Goal: Information Seeking & Learning: Learn about a topic

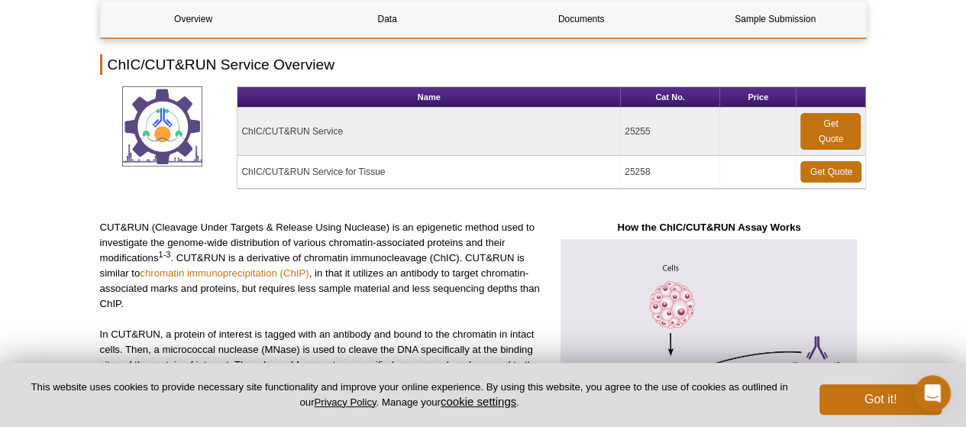
click at [918, 256] on div "Get a Quote" at bounding box center [908, 268] width 115 height 153
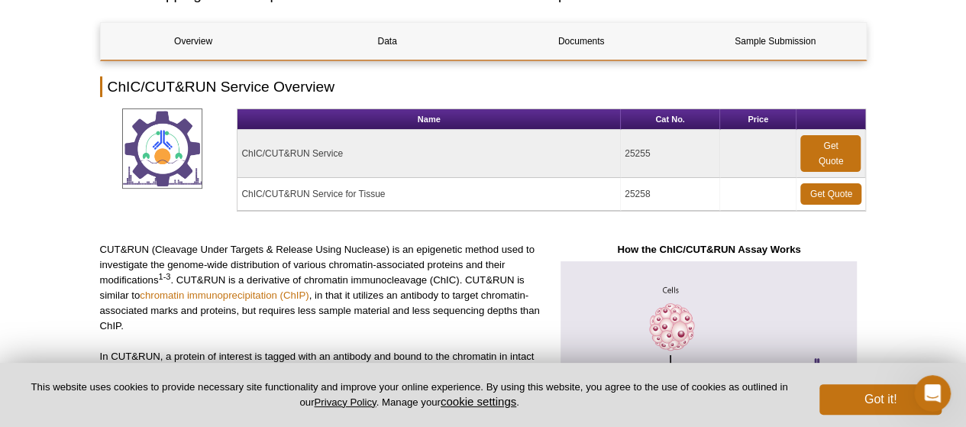
scroll to position [157, 0]
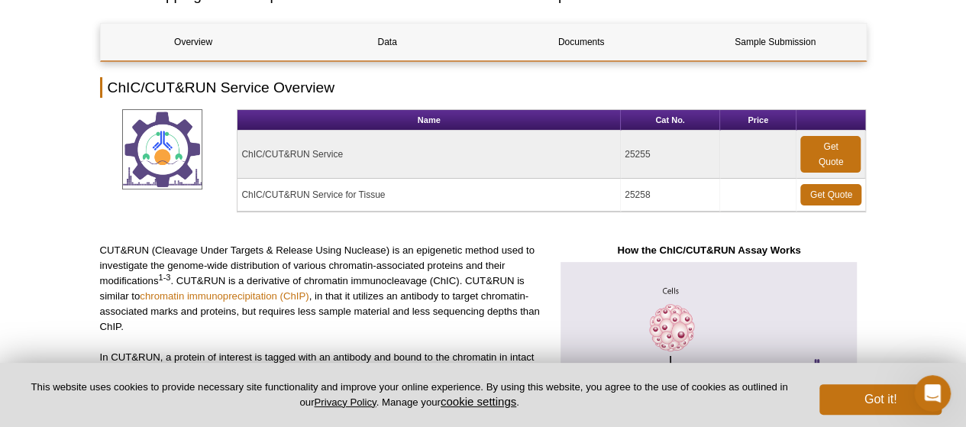
click at [281, 155] on td "ChIC/CUT&RUN Service" at bounding box center [428, 155] width 383 height 48
click at [272, 195] on td "ChIC/CUT&RUN Service for Tissue" at bounding box center [428, 195] width 383 height 33
click at [820, 169] on link "Get Quote" at bounding box center [830, 154] width 60 height 37
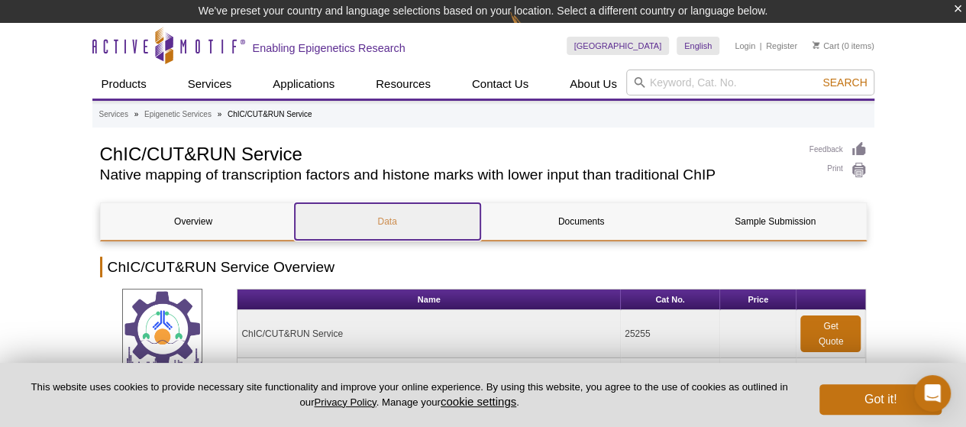
click at [386, 221] on link "Data" at bounding box center [388, 221] width 186 height 37
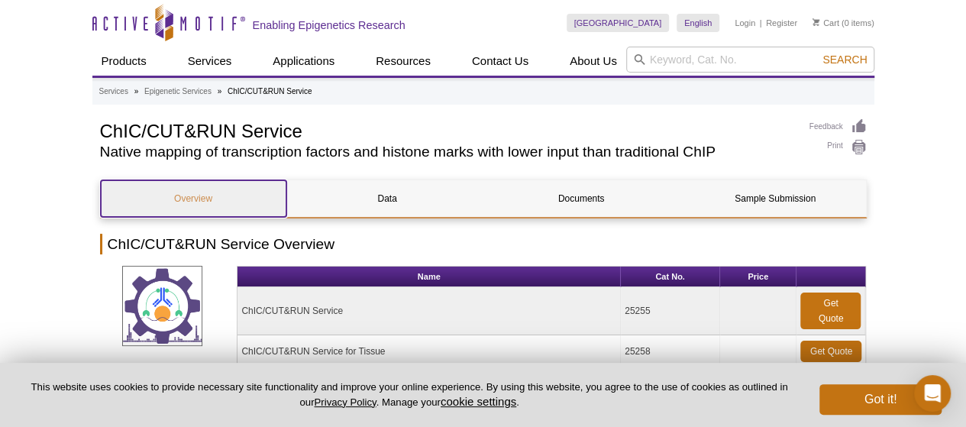
click at [198, 199] on link "Overview" at bounding box center [194, 198] width 186 height 37
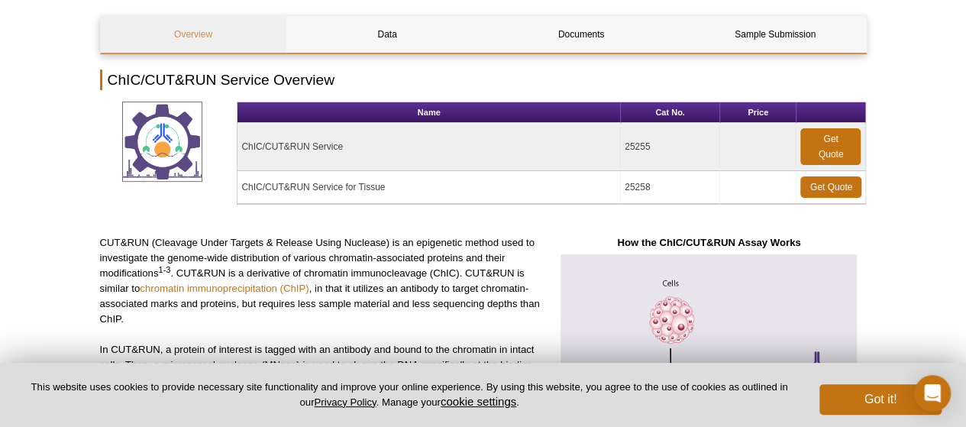
scroll to position [147, 0]
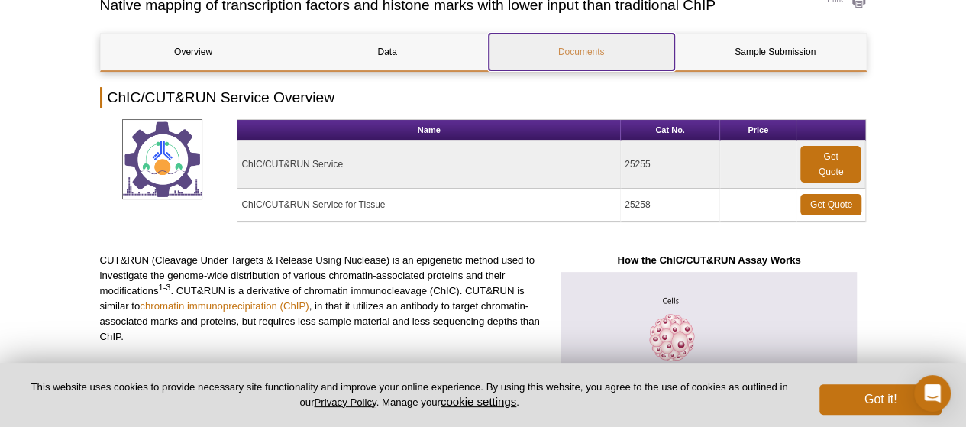
click at [563, 53] on link "Documents" at bounding box center [582, 52] width 186 height 37
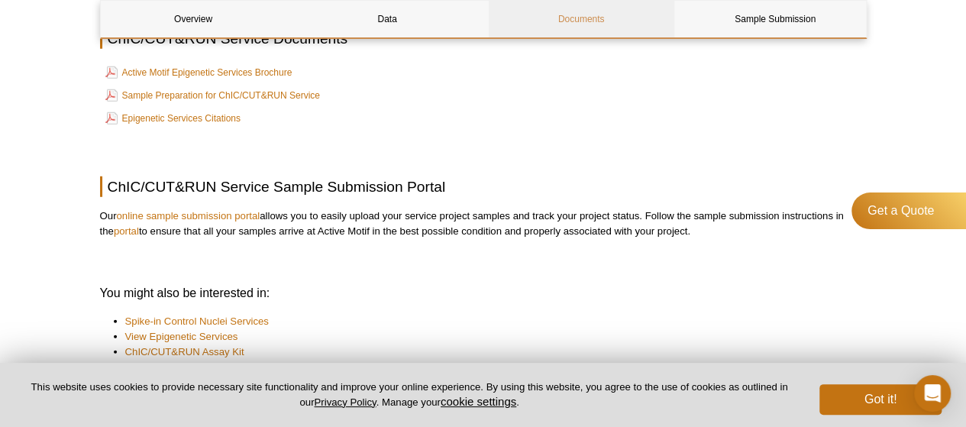
scroll to position [2064, 0]
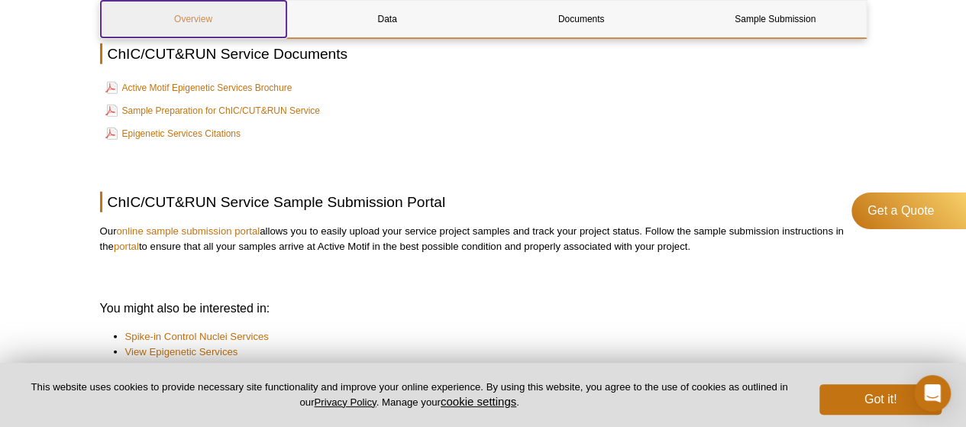
click at [226, 24] on link "Overview" at bounding box center [194, 19] width 186 height 37
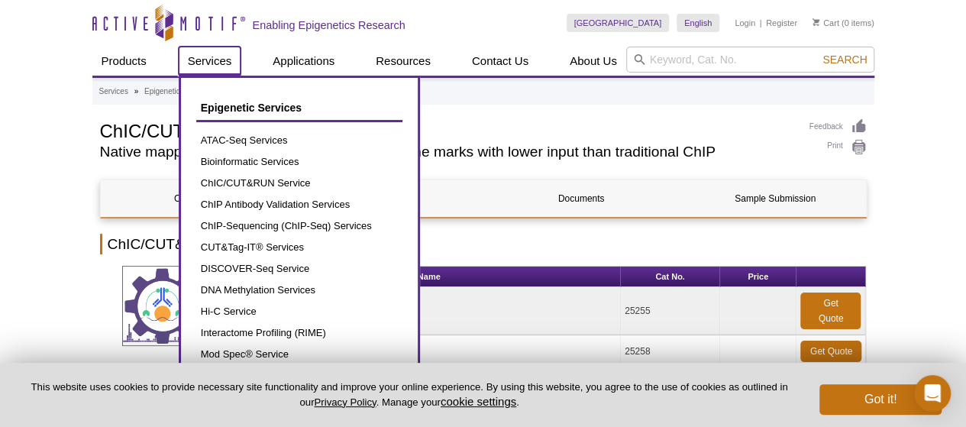
click at [200, 59] on link "Services" at bounding box center [210, 61] width 63 height 29
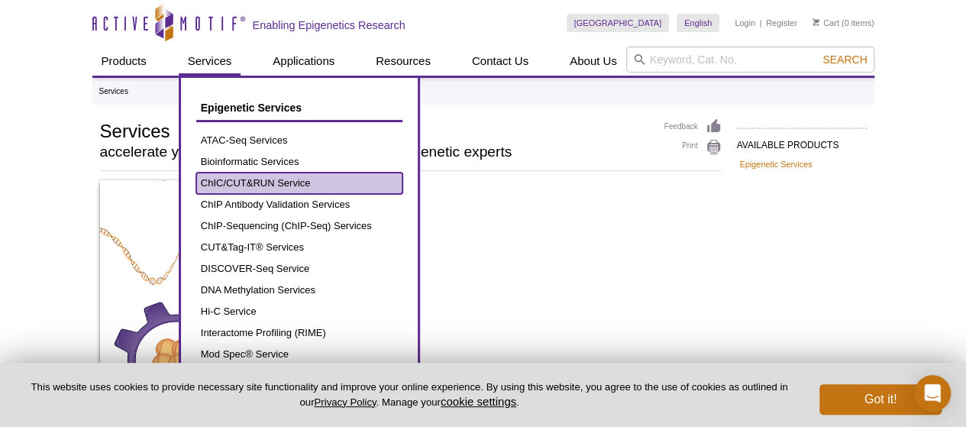
click at [228, 176] on link "ChIC/CUT&RUN Service" at bounding box center [299, 183] width 206 height 21
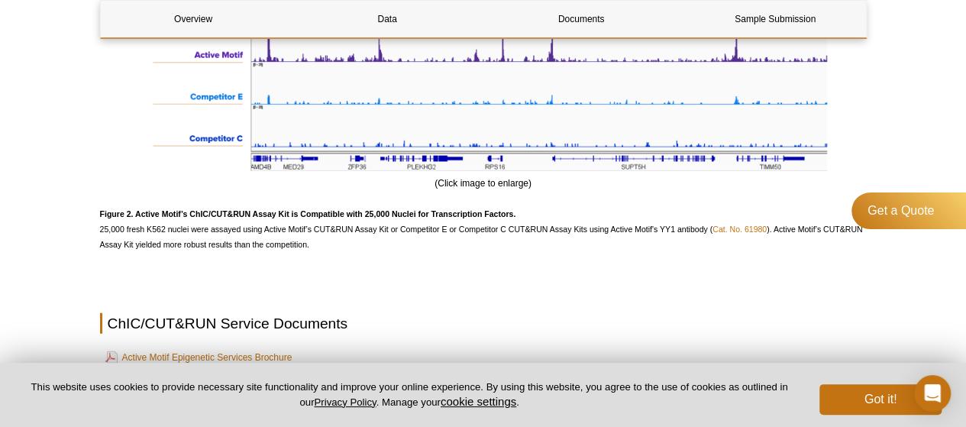
scroll to position [1794, 0]
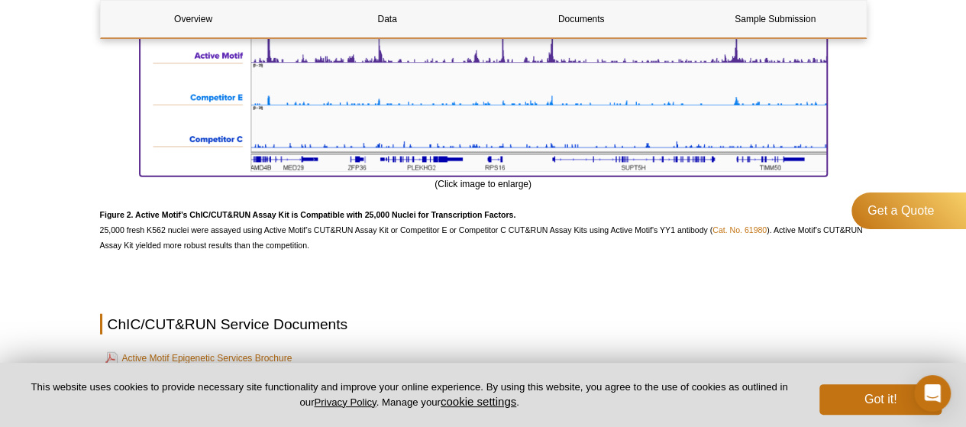
click at [499, 147] on img at bounding box center [483, 96] width 687 height 153
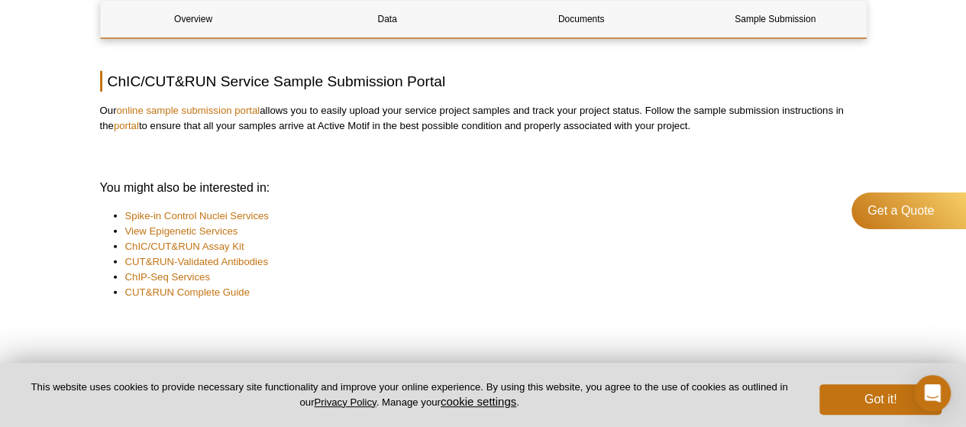
scroll to position [2186, 0]
click at [250, 261] on link "CUT&RUN-Validated Antibodies" at bounding box center [196, 260] width 143 height 15
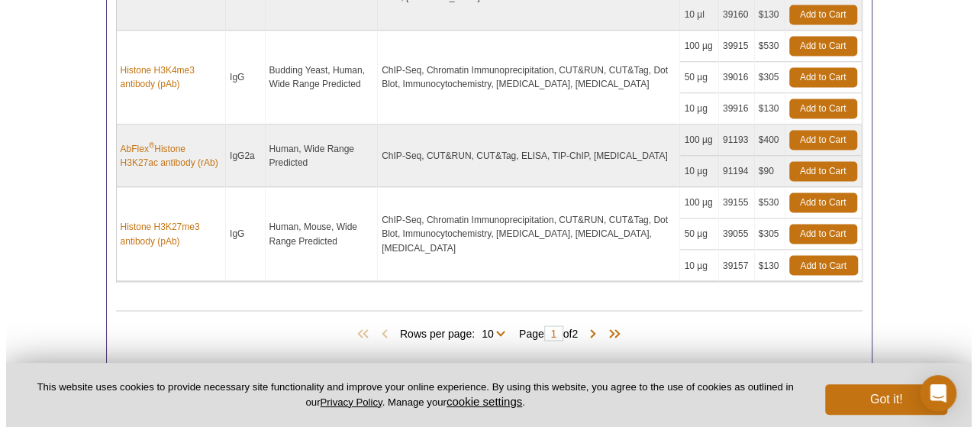
scroll to position [1222, 0]
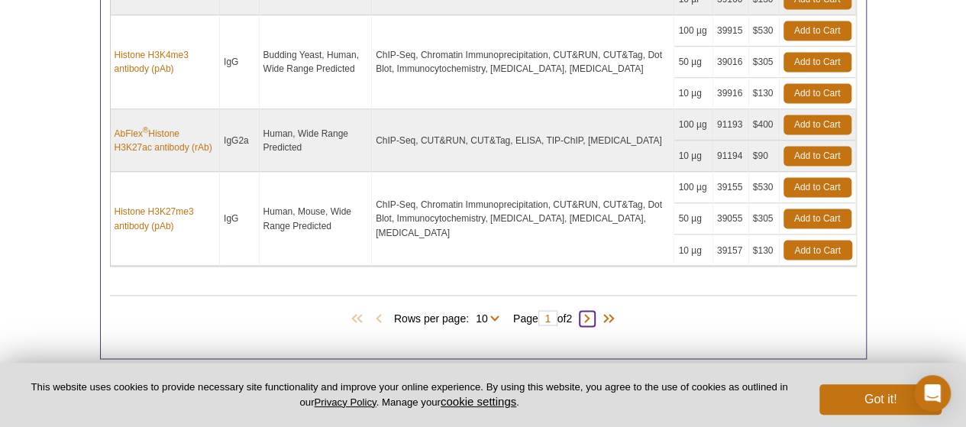
click at [595, 311] on span at bounding box center [586, 318] width 15 height 15
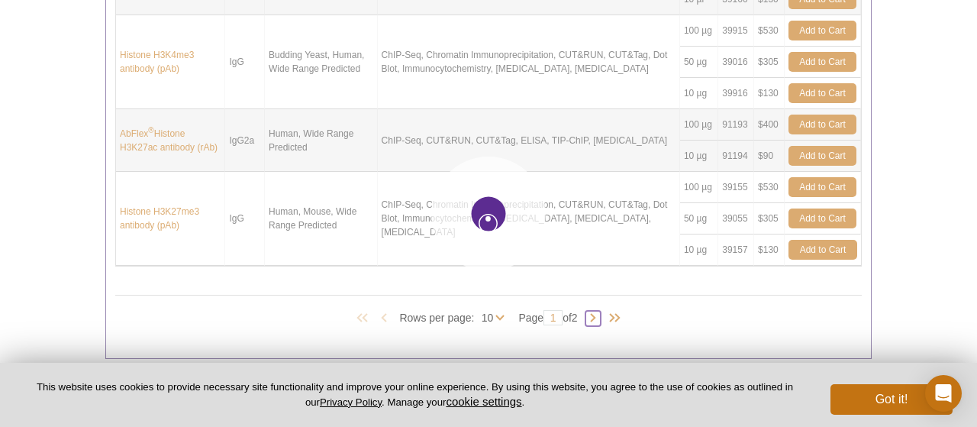
type input "2"
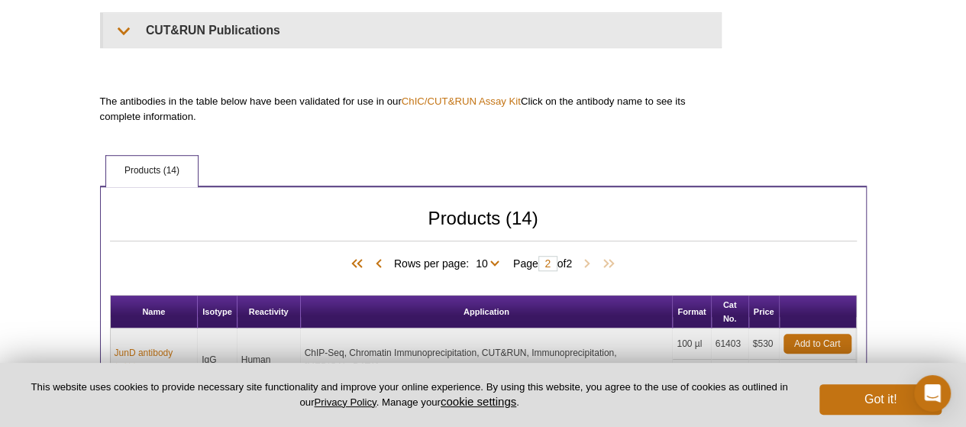
scroll to position [0, 0]
